Goal: Submit feedback/report problem

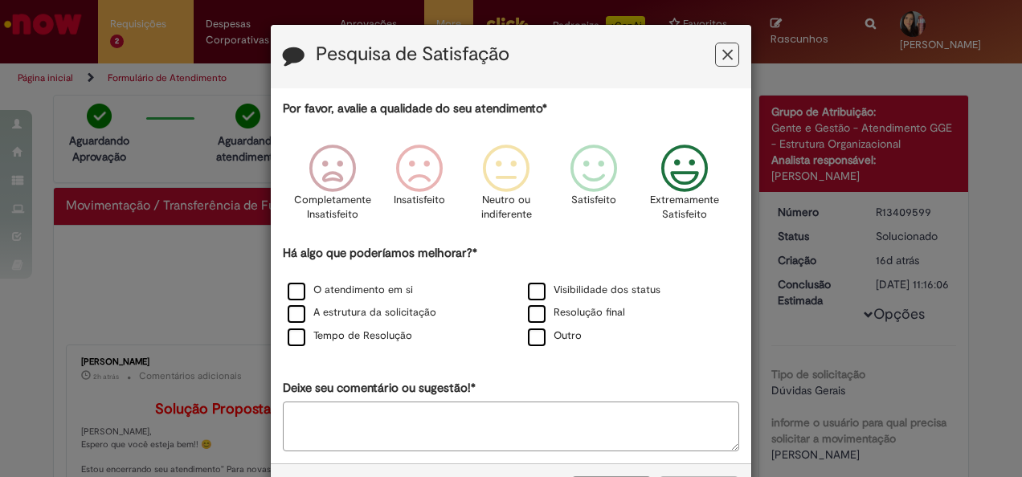
click at [683, 172] on icon "Feedback" at bounding box center [685, 169] width 60 height 48
click at [375, 286] on label "O atendimento em si" at bounding box center [350, 290] width 125 height 15
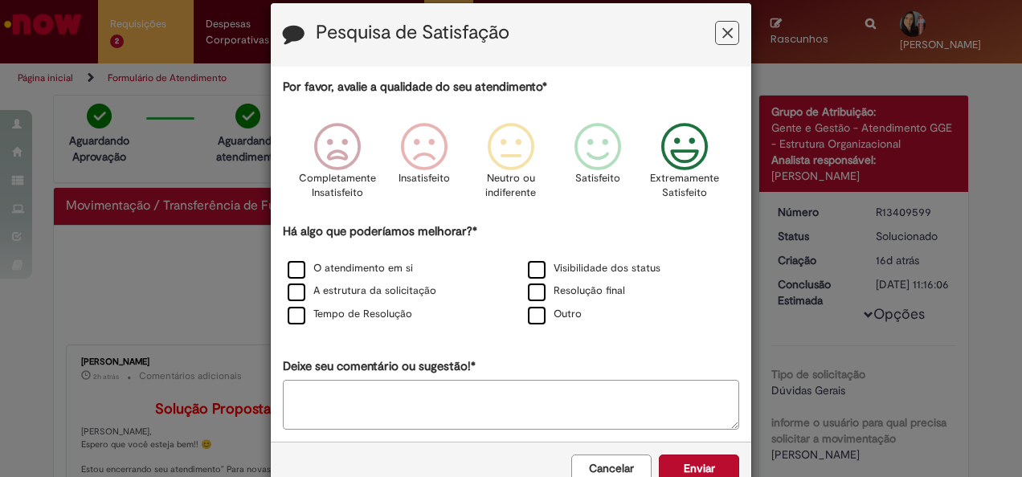
scroll to position [61, 0]
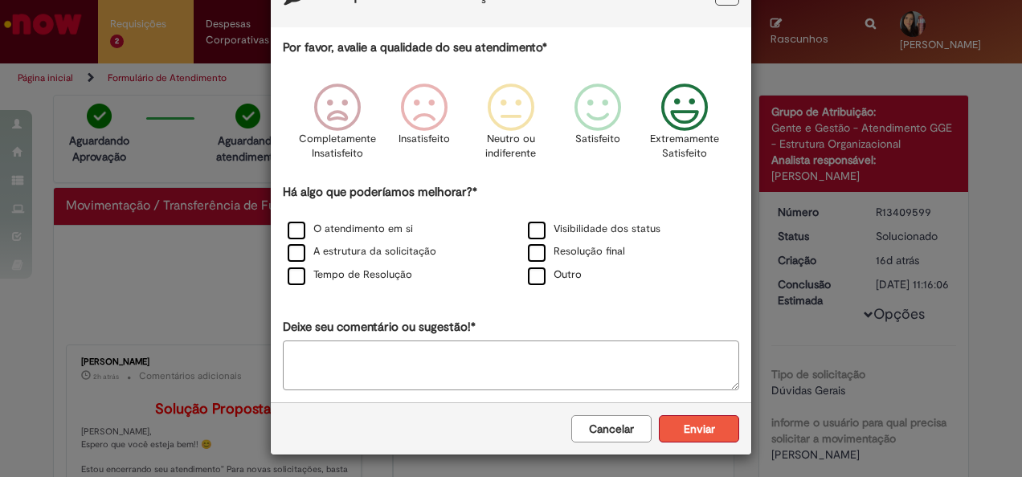
click at [704, 434] on button "Enviar" at bounding box center [699, 429] width 80 height 27
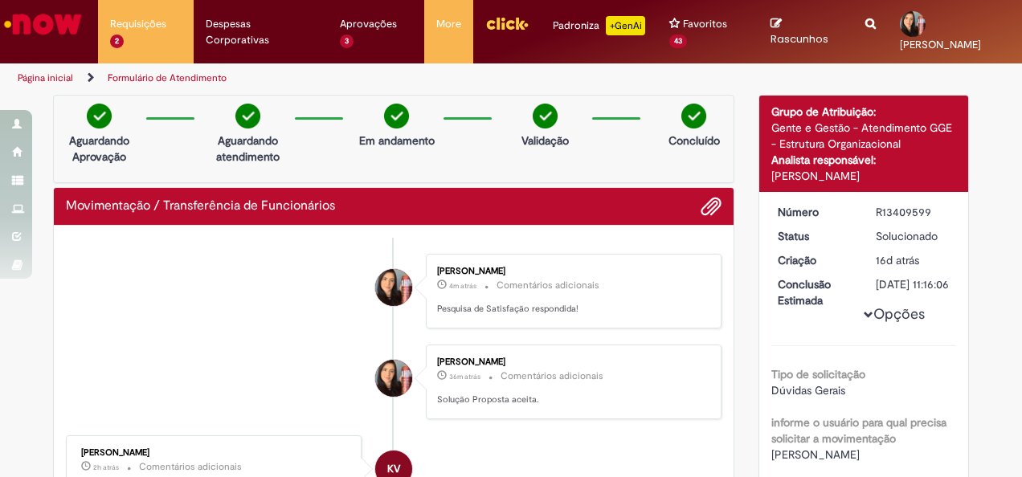
scroll to position [0, 0]
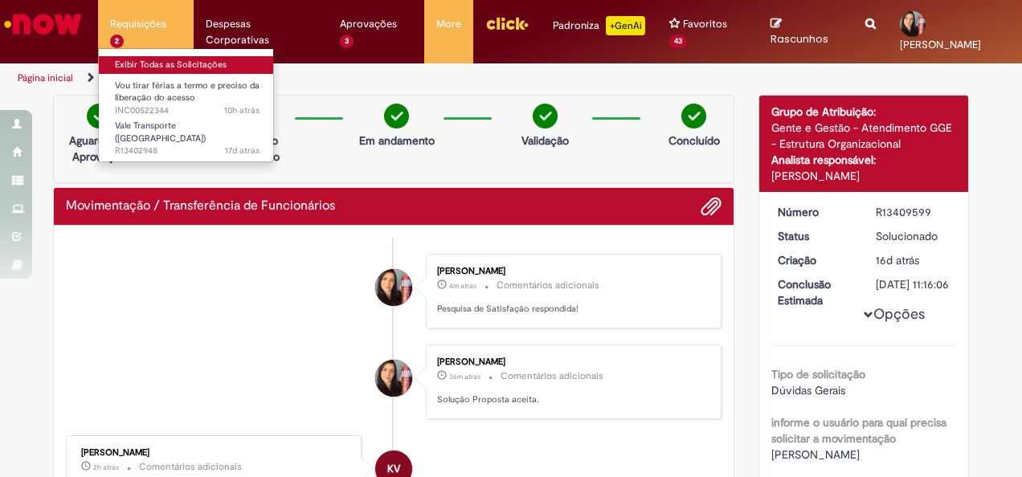
click at [146, 58] on link "Exibir Todas as Solicitações" at bounding box center [187, 65] width 177 height 18
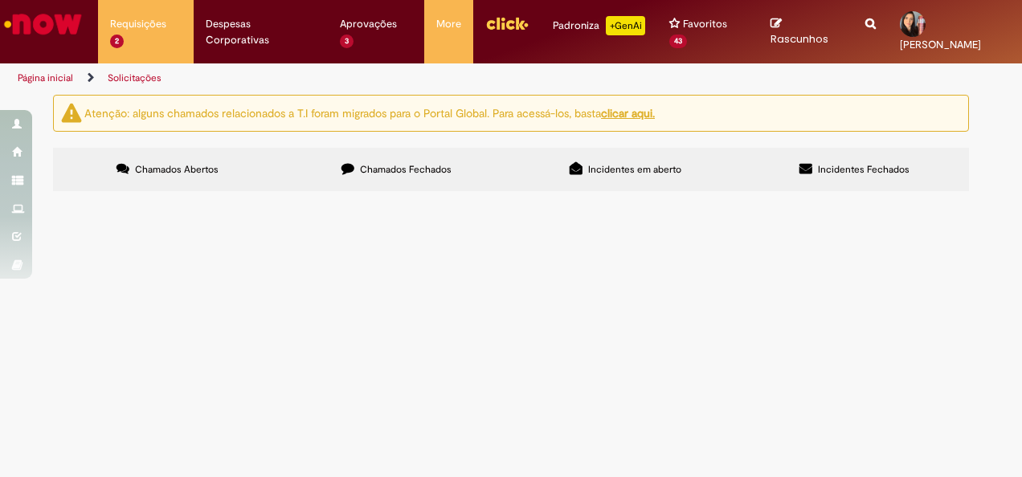
click at [0, 0] on span "Vale Transporte ([GEOGRAPHIC_DATA])" at bounding box center [0, 0] width 0 height 0
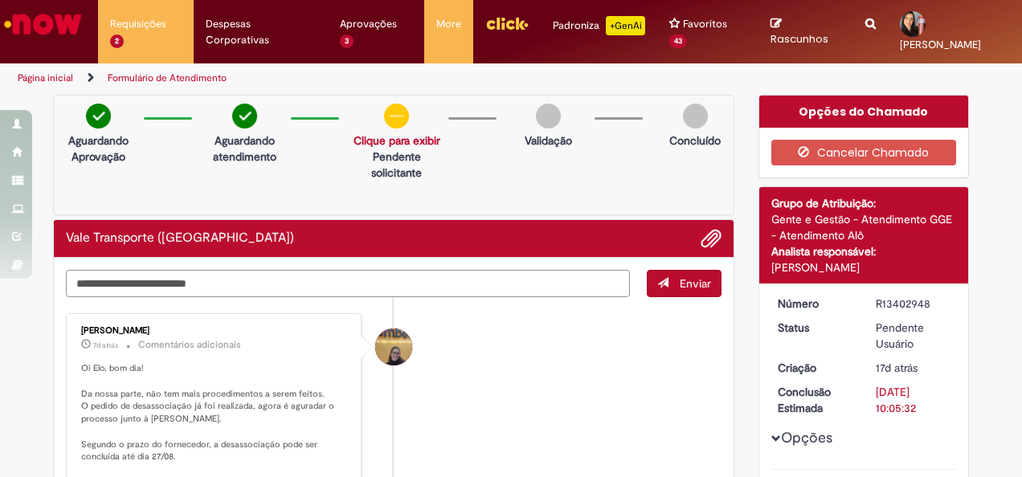
click at [270, 285] on textarea "Digite sua mensagem aqui..." at bounding box center [348, 283] width 564 height 27
type textarea "*"
type textarea "**********"
